Goal: Navigation & Orientation: Find specific page/section

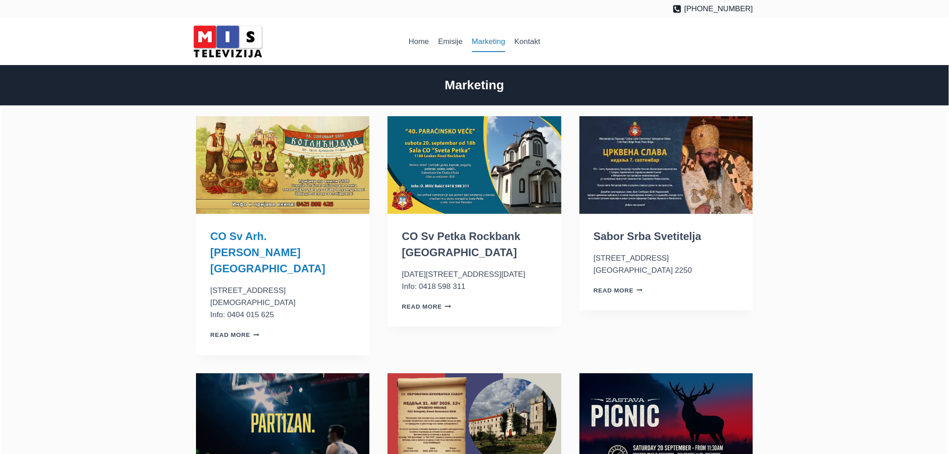
click at [258, 236] on link "CO Sv Arh. [PERSON_NAME] [GEOGRAPHIC_DATA]" at bounding box center [267, 252] width 115 height 44
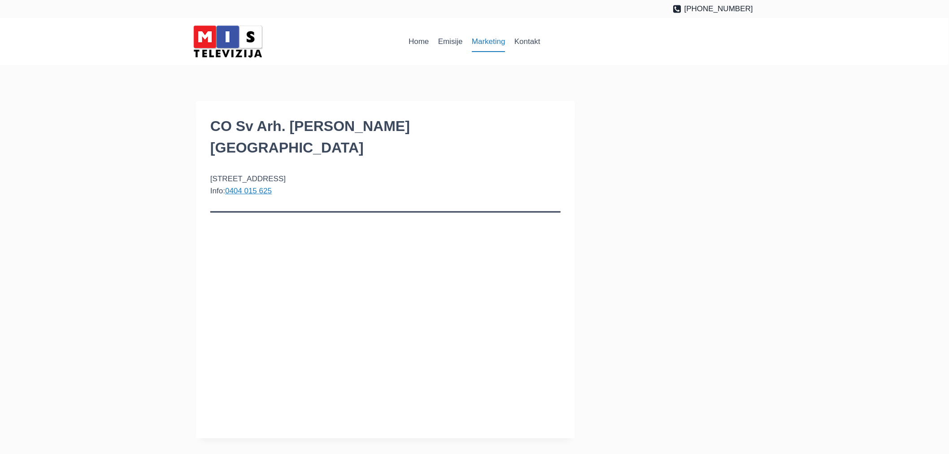
click at [479, 39] on link "Marketing" at bounding box center [489, 42] width 43 height 22
